Goal: Register for event/course

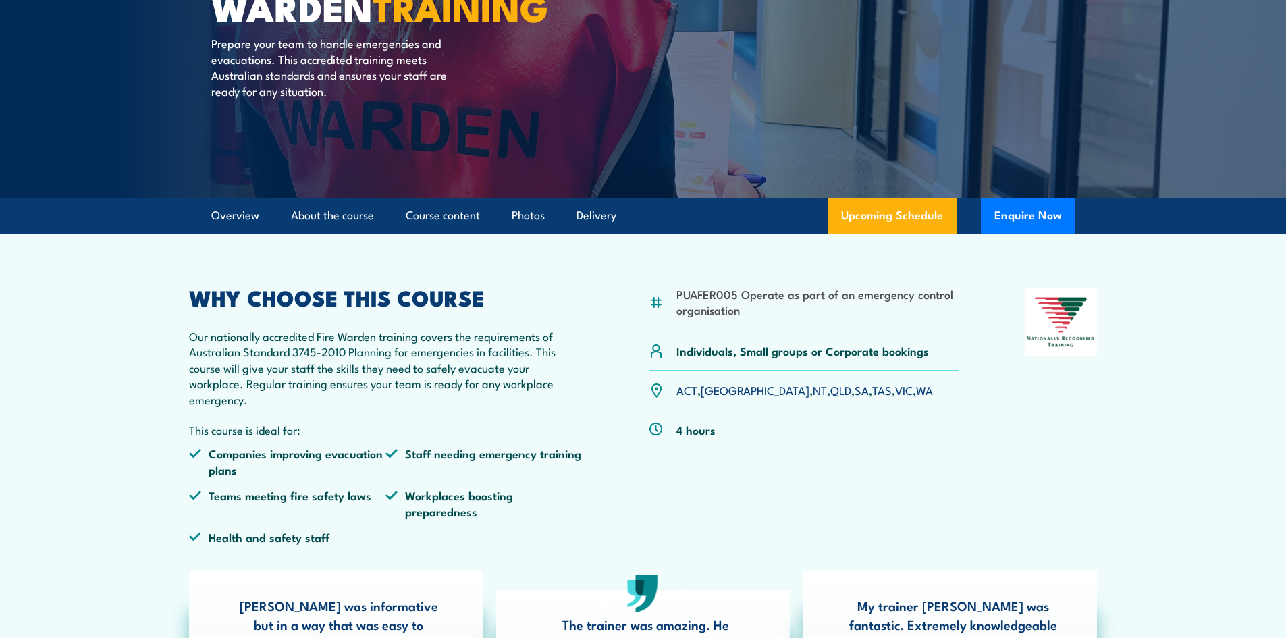
scroll to position [202, 0]
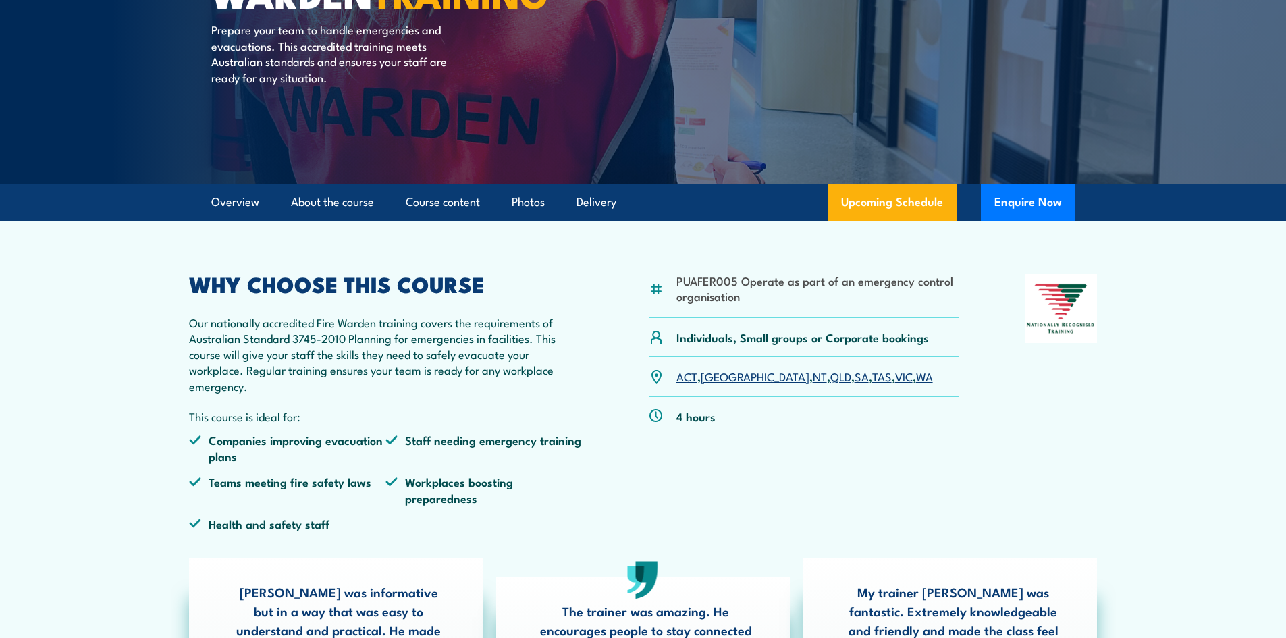
click at [895, 375] on link "VIC" at bounding box center [904, 376] width 18 height 16
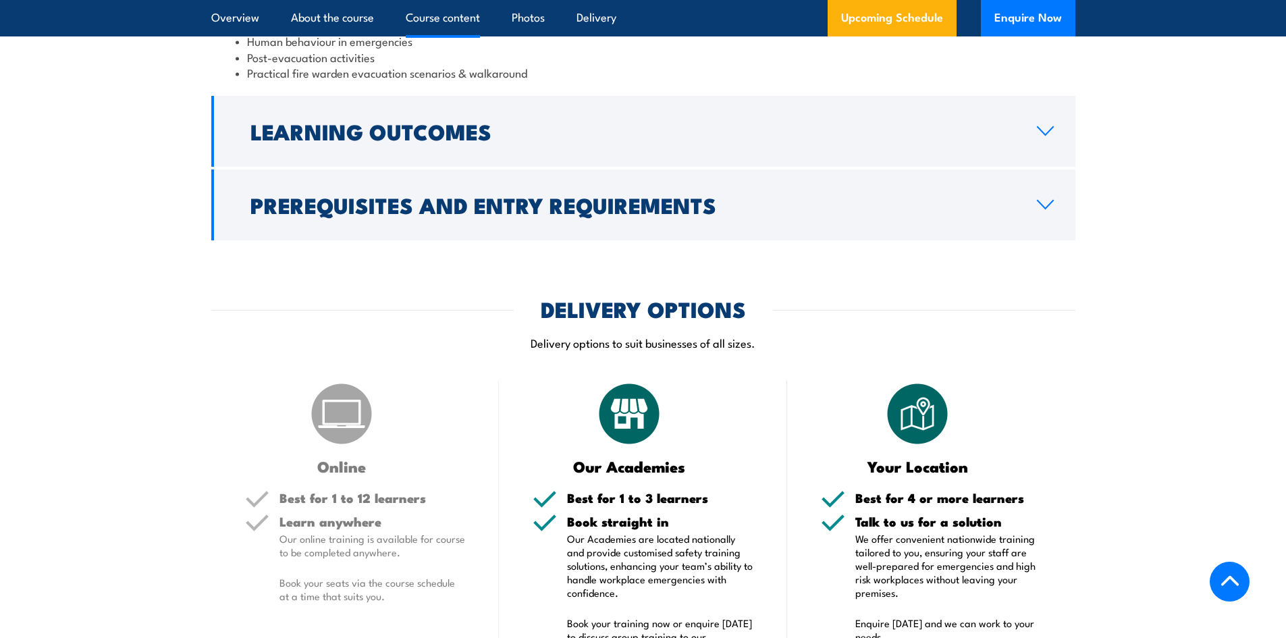
scroll to position [1700, 0]
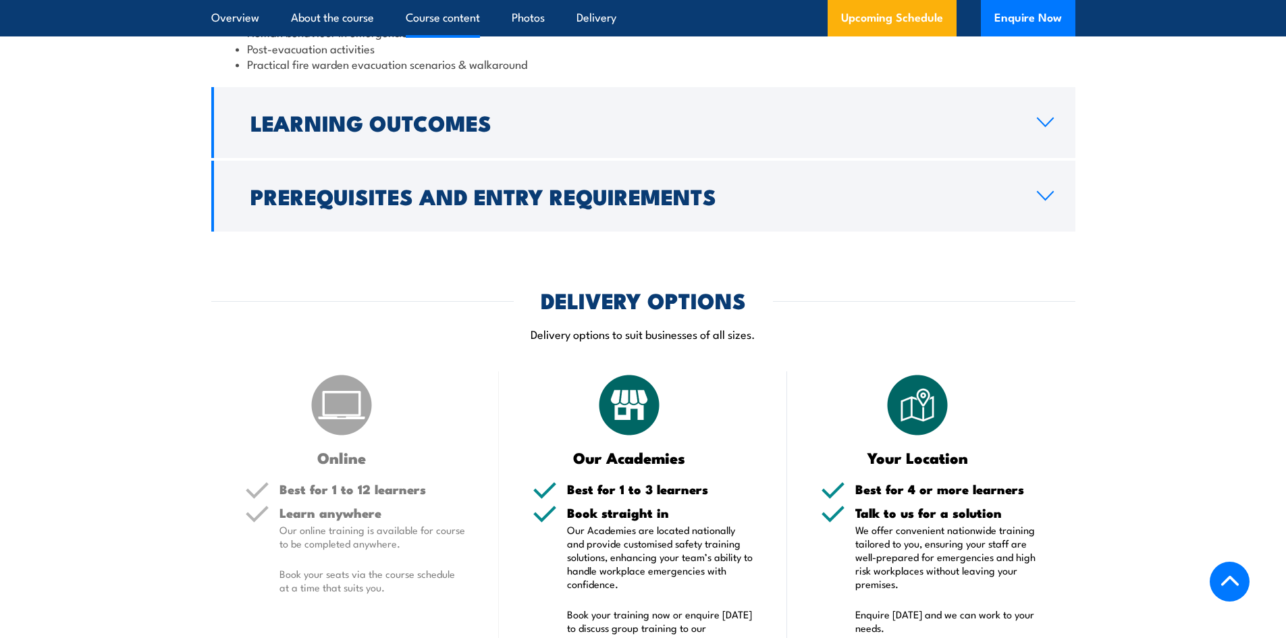
click at [337, 451] on h3 "Online" at bounding box center [342, 458] width 194 height 16
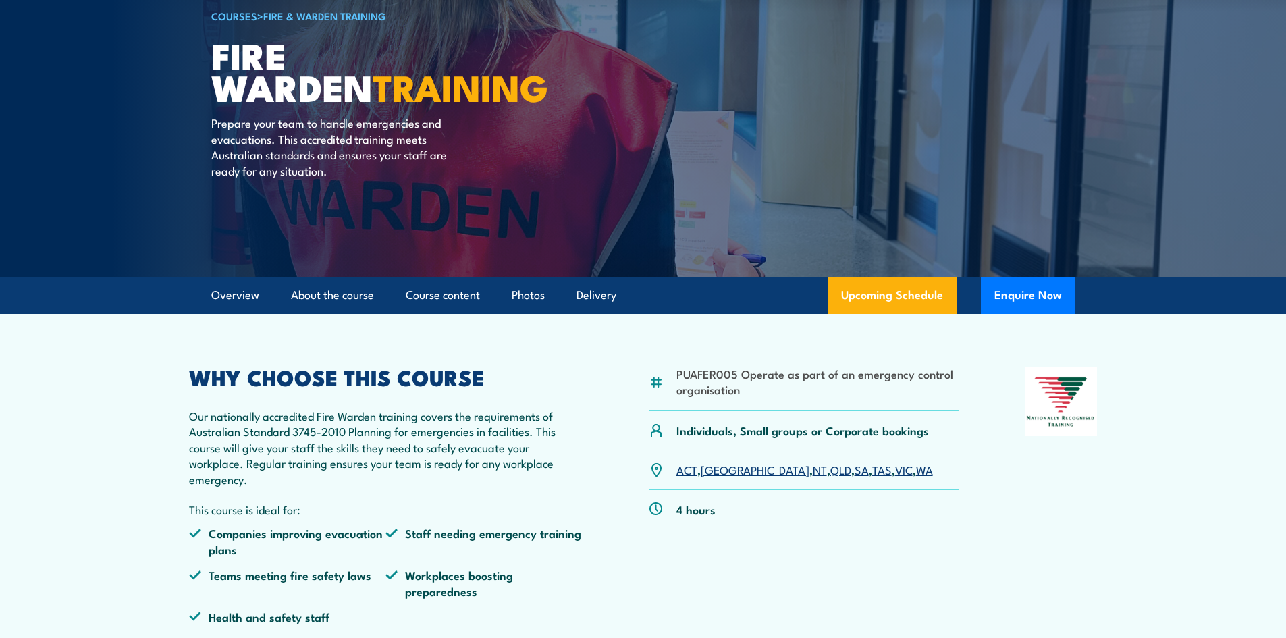
scroll to position [0, 0]
